Goal: Communication & Community: Connect with others

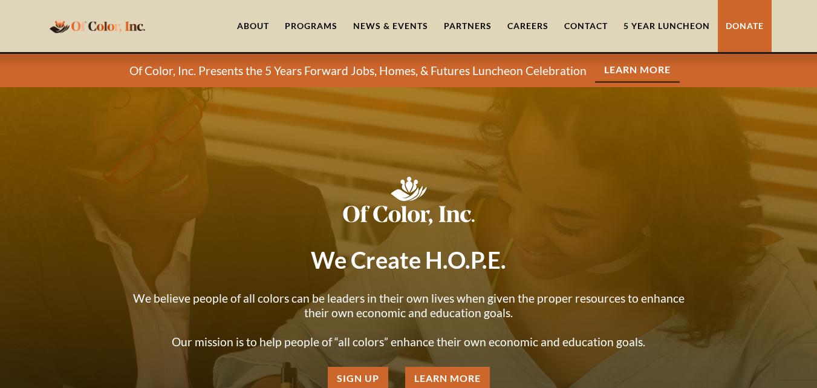
click at [603, 34] on link "Contact" at bounding box center [586, 26] width 59 height 52
click at [602, 30] on link "Contact" at bounding box center [586, 26] width 59 height 52
click at [601, 28] on link "Contact" at bounding box center [586, 26] width 59 height 52
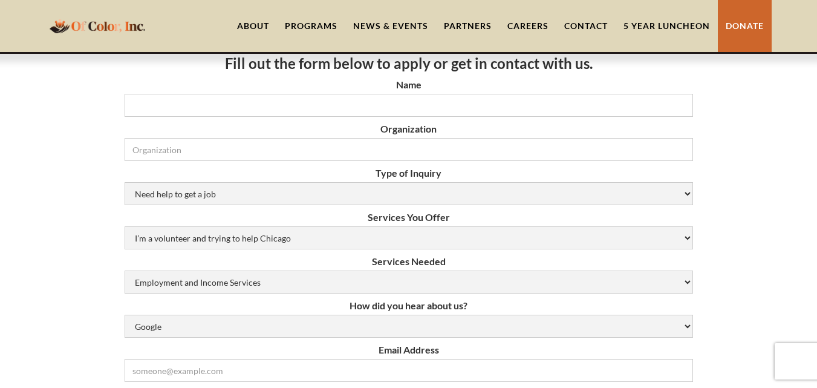
scroll to position [182, 0]
drag, startPoint x: 219, startPoint y: 162, endPoint x: 235, endPoint y: 180, distance: 24.0
click at [221, 163] on form "Name Organization Type of Inquiry Need help to get a job [DEMOGRAPHIC_DATA] or …" at bounding box center [409, 321] width 569 height 486
click at [218, 148] on input "Organization" at bounding box center [409, 148] width 569 height 23
type input "Steira Air, LLC"
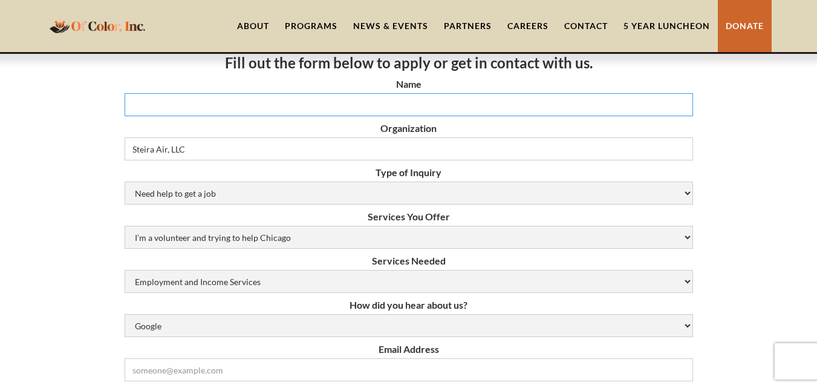
type input "[PERSON_NAME]"
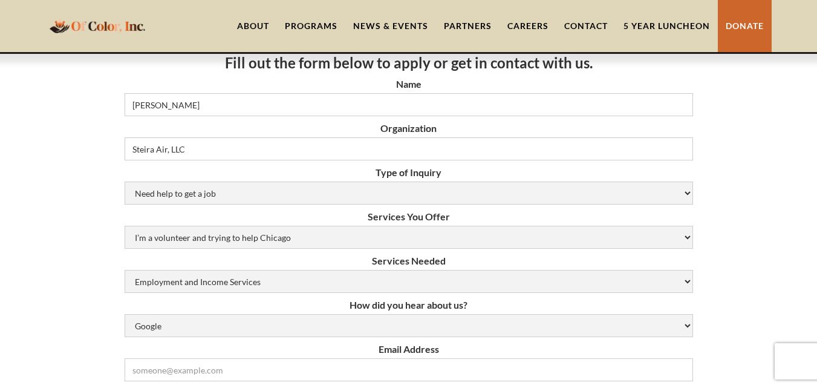
type input "[PERSON_NAME][EMAIL_ADDRESS][DOMAIN_NAME]"
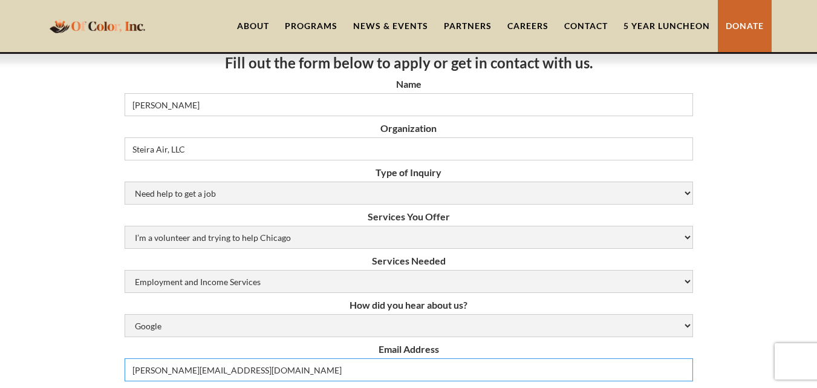
type input "4705398774"
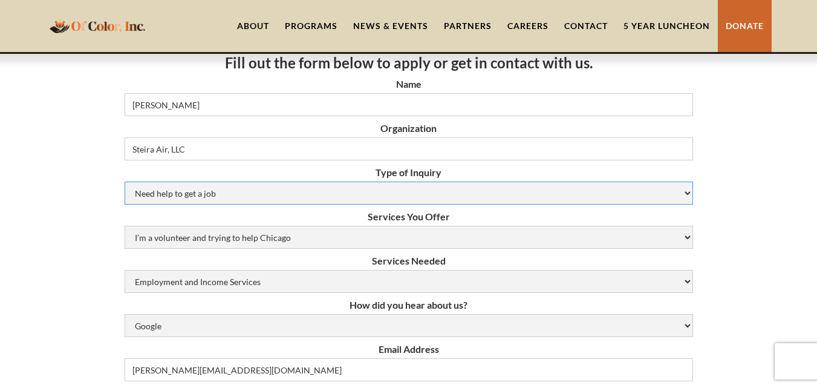
click at [157, 199] on select "Need help to get a job [DEMOGRAPHIC_DATA] or Donation Partnership Other" at bounding box center [409, 193] width 569 height 23
select select "Volunteer or Donation"
click at [125, 182] on select "Need help to get a job [DEMOGRAPHIC_DATA] or Donation Partnership Other" at bounding box center [409, 193] width 569 height 23
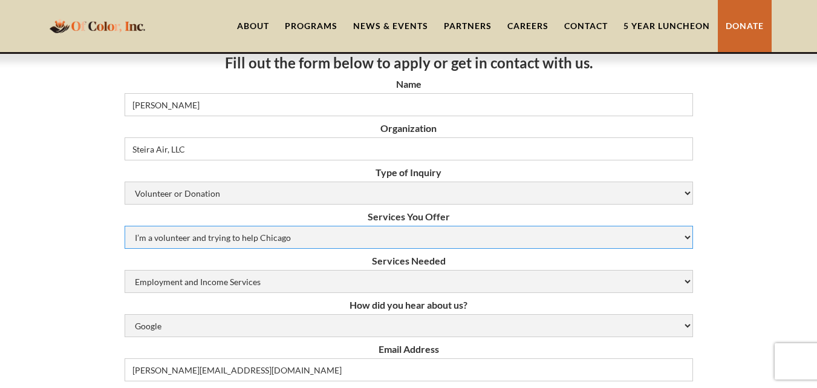
click at [165, 232] on select "I’m a volunteer and trying to help Chicago Resume Help Mock Interviewing Mentor…" at bounding box center [409, 237] width 569 height 23
select select "resume-help"
click at [125, 226] on select "I’m a volunteer and trying to help Chicago Resume Help Mock Interviewing Mentor…" at bounding box center [409, 237] width 569 height 23
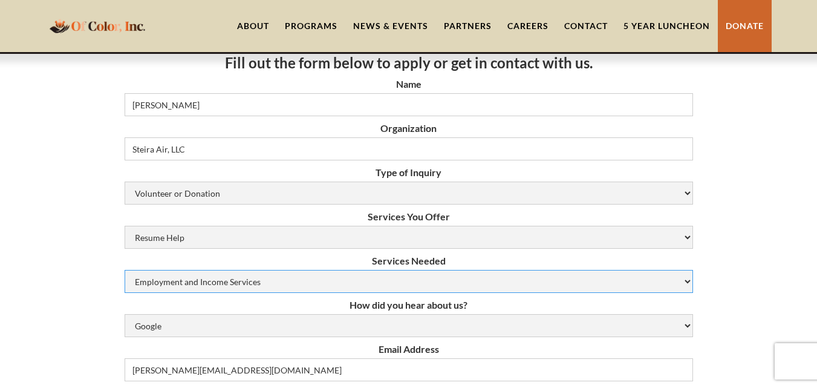
click at [174, 280] on select "Employment and Income Services Flexible Housing Pool Services HUD Housing Servi…" at bounding box center [409, 281] width 569 height 23
select select "youth-employment-services"
click at [125, 270] on select "Employment and Income Services Flexible Housing Pool Services HUD Housing Servi…" at bounding box center [409, 281] width 569 height 23
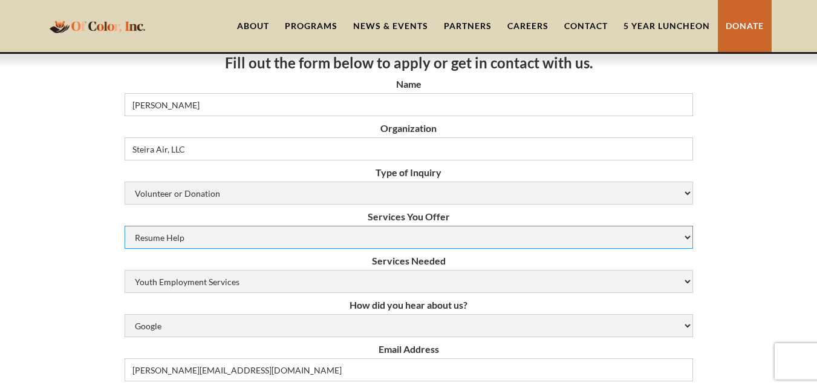
click at [161, 247] on select "I’m a volunteer and trying to help Chicago Resume Help Mock Interviewing Mentor…" at bounding box center [409, 237] width 569 height 23
select select "mock-interviewing"
click at [125, 226] on select "I’m a volunteer and trying to help Chicago Resume Help Mock Interviewing Mentor…" at bounding box center [409, 237] width 569 height 23
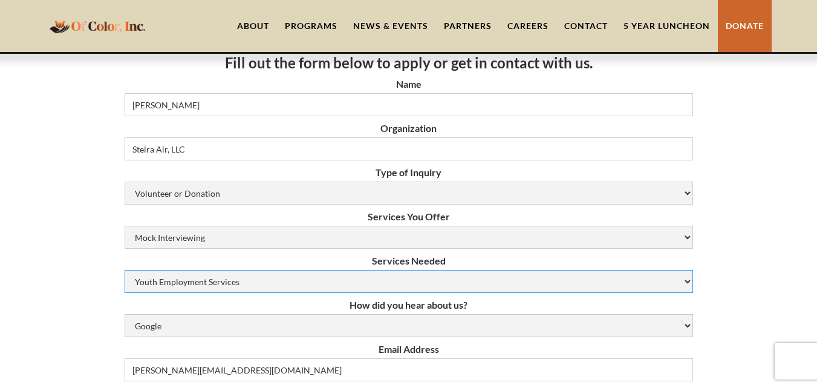
click at [168, 286] on select "Employment and Income Services Flexible Housing Pool Services HUD Housing Servi…" at bounding box center [409, 281] width 569 height 23
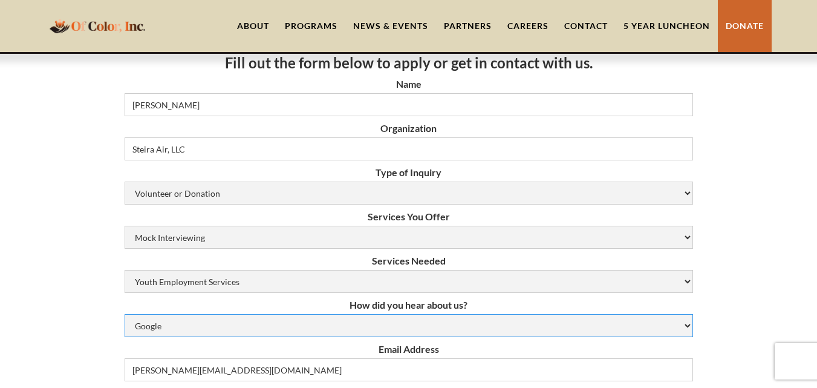
click at [169, 318] on select "Google Social Media Word of Mouth Other" at bounding box center [409, 325] width 569 height 23
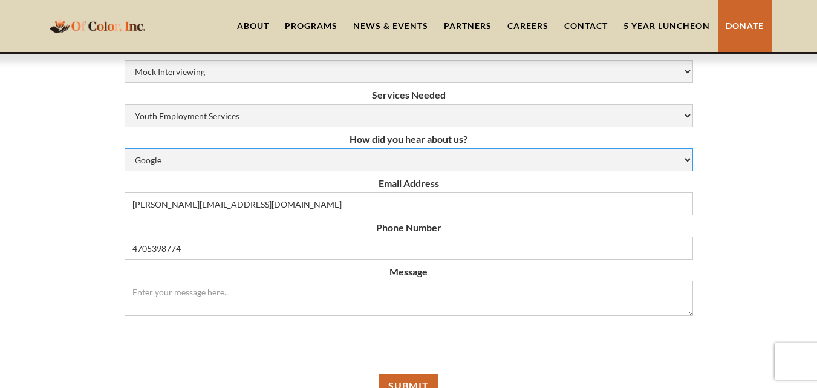
scroll to position [424, 0]
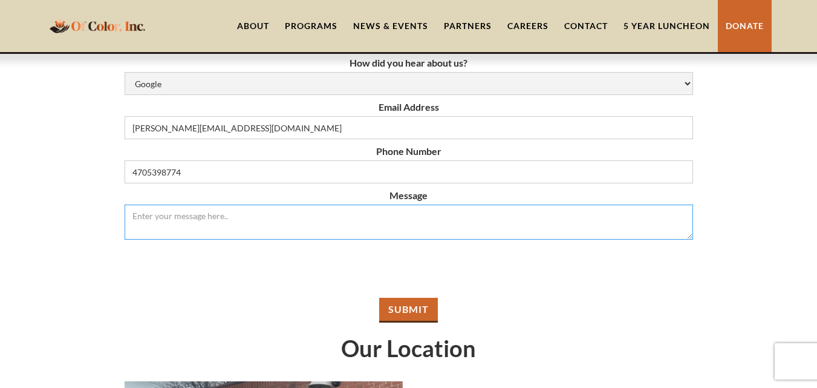
click at [209, 212] on textarea "Message" at bounding box center [409, 221] width 569 height 35
paste textarea "I wanted to introduce my company, Steira Air. Our chemical-free Steam Coil Clea…"
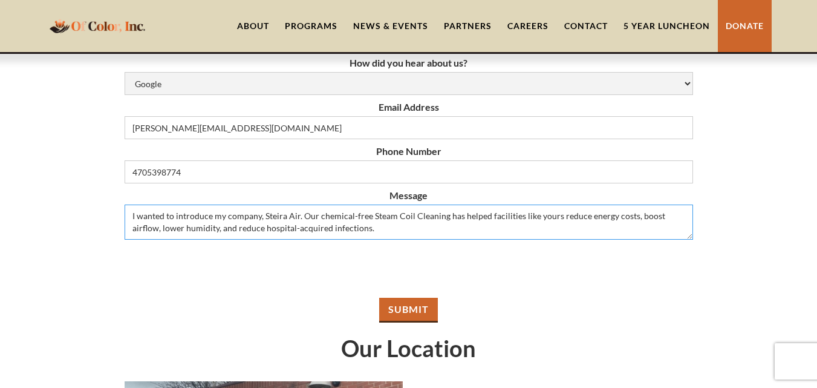
type textarea "I wanted to introduce my company, Steira Air. Our chemical-free Steam Coil Clea…"
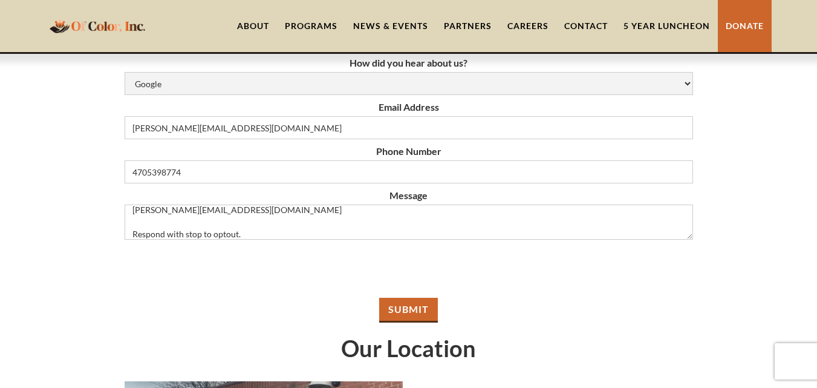
click at [397, 306] on input "Submit" at bounding box center [408, 310] width 59 height 25
type input "Please wait..."
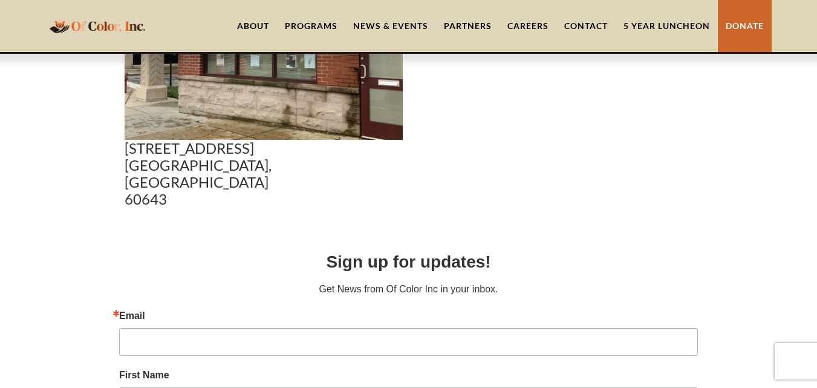
scroll to position [0, 0]
